Goal: Navigation & Orientation: Go to known website

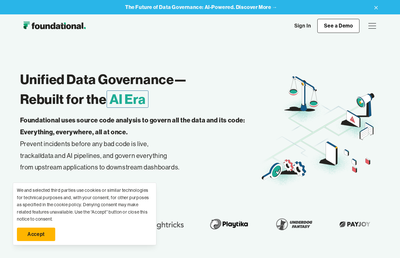
click at [299, 26] on link "Sign In" at bounding box center [302, 25] width 29 height 13
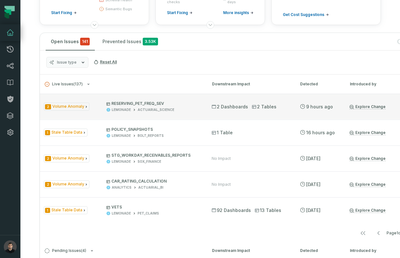
scroll to position [93, 0]
